Goal: Navigation & Orientation: Find specific page/section

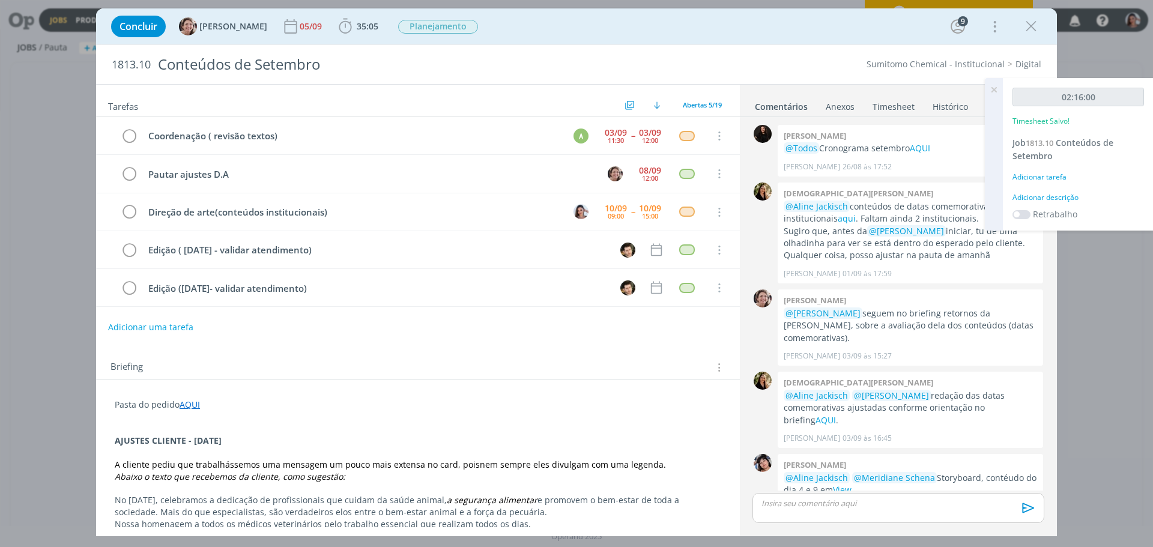
scroll to position [579, 0]
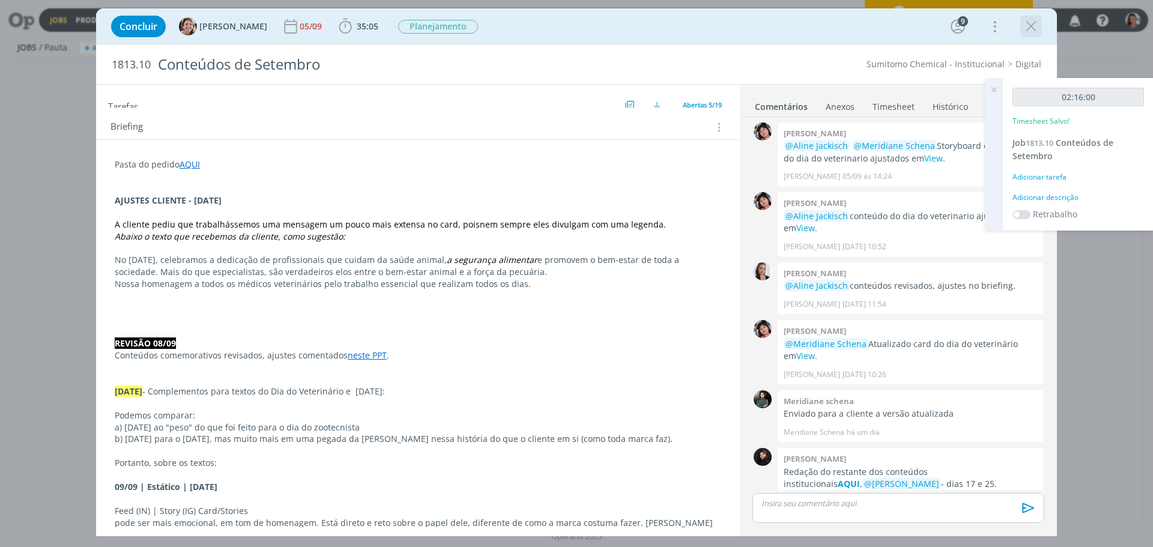
click at [1027, 29] on icon "dialog" at bounding box center [1031, 26] width 18 height 18
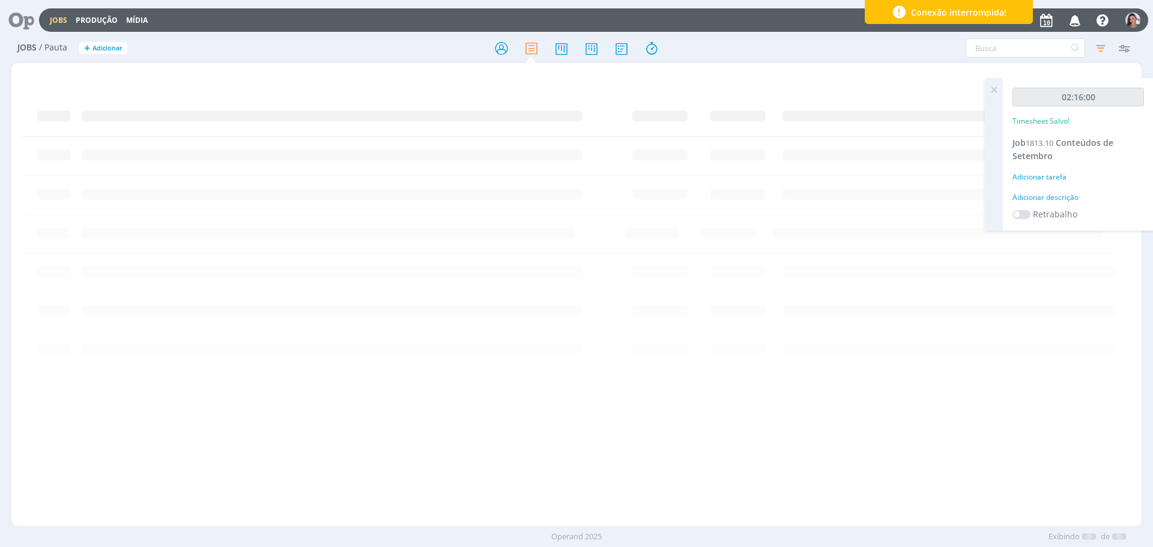
click at [993, 82] on div at bounding box center [576, 273] width 1153 height 547
click at [996, 92] on icon at bounding box center [994, 89] width 22 height 23
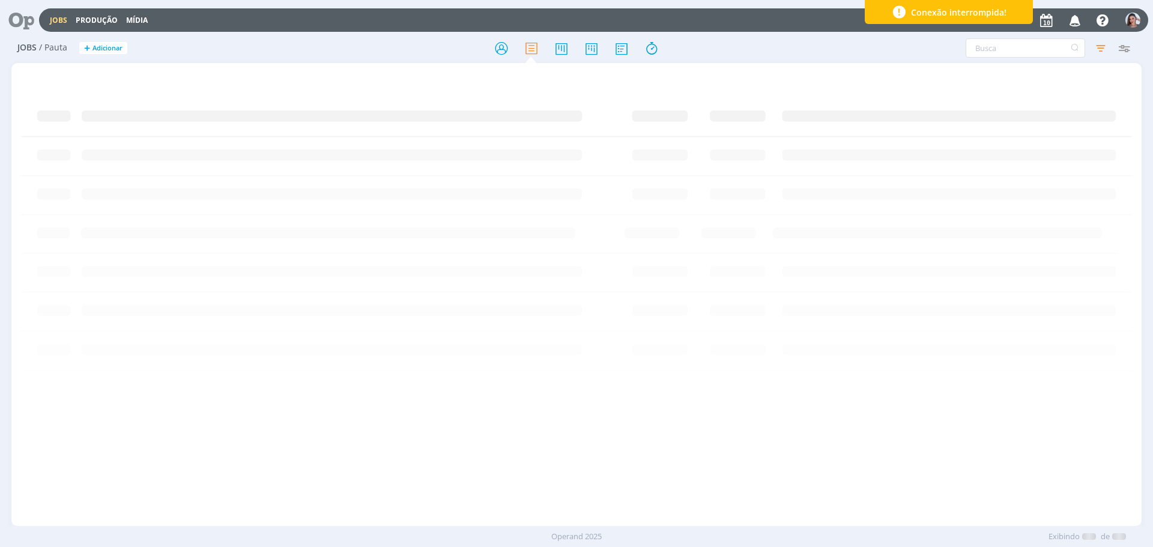
click at [26, 30] on icon at bounding box center [17, 19] width 25 height 23
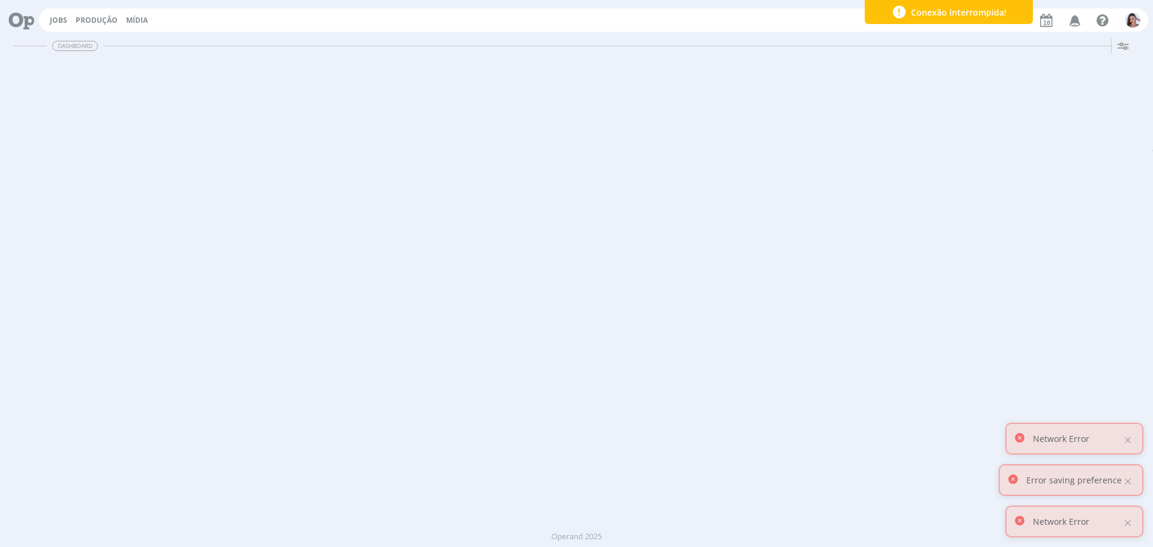
click at [29, 28] on icon at bounding box center [17, 19] width 25 height 23
